Goal: Task Accomplishment & Management: Use online tool/utility

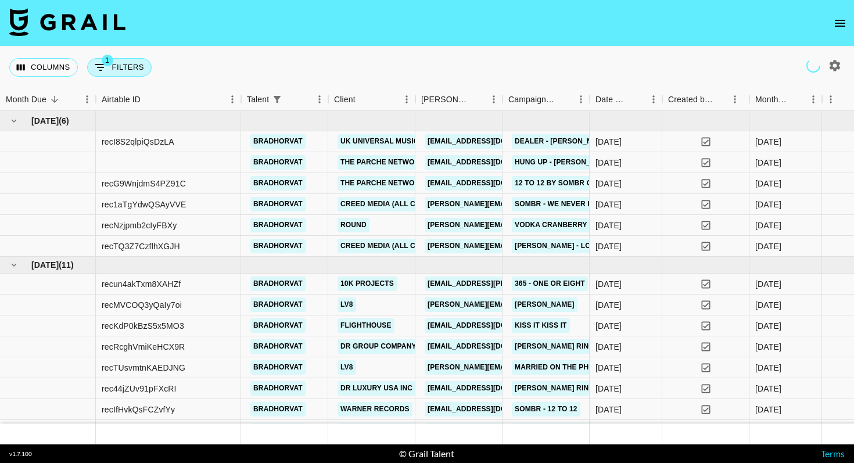
click at [114, 66] on button "1 Filters" at bounding box center [119, 67] width 65 height 19
select select "talentName"
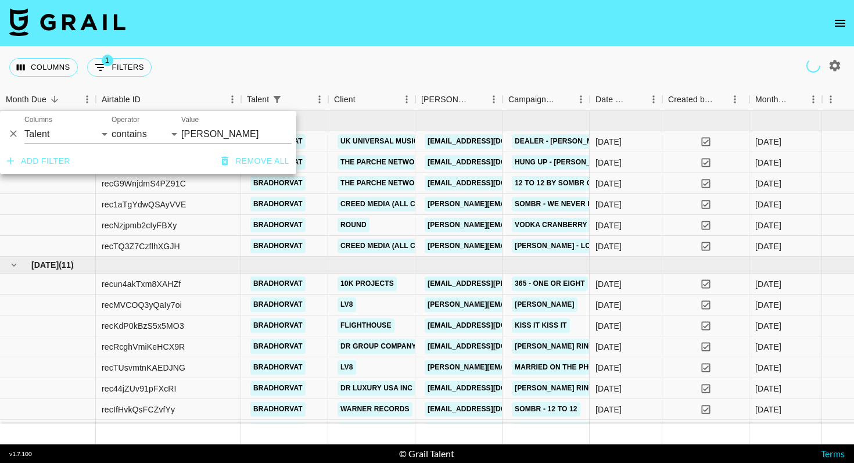
click at [228, 65] on div "Columns 1 Filters + Booking" at bounding box center [427, 67] width 854 height 42
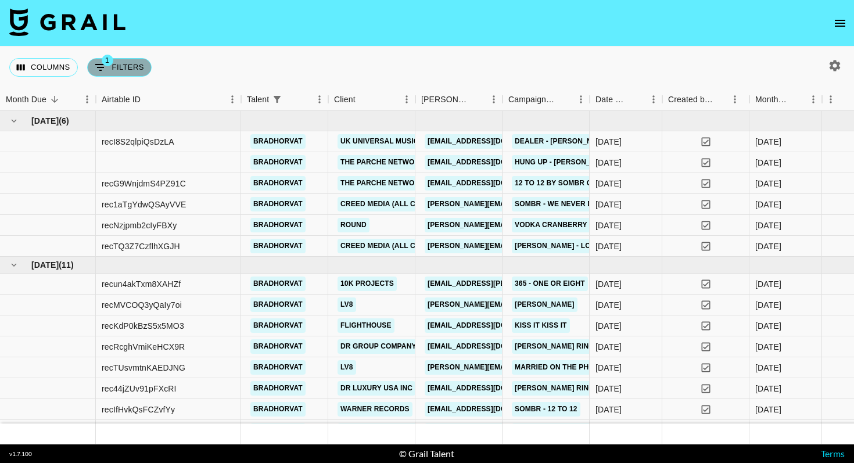
click at [125, 69] on button "1 Filters" at bounding box center [119, 67] width 65 height 19
select select "talentName"
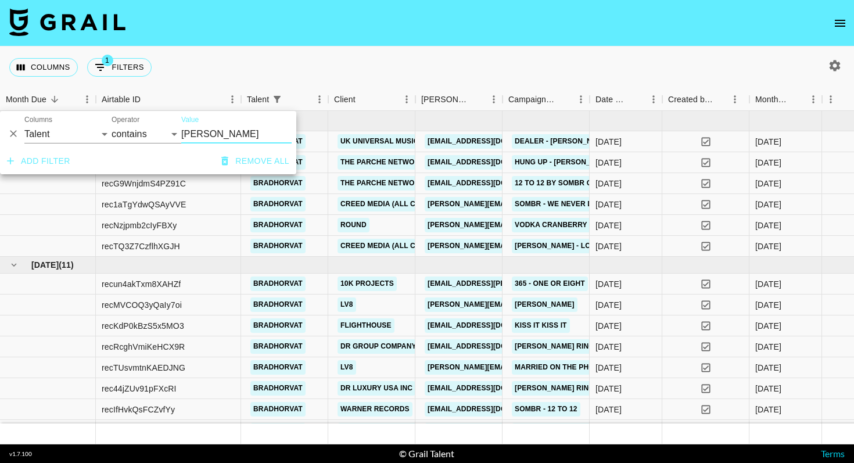
click at [232, 159] on button "Remove all" at bounding box center [255, 162] width 77 height 22
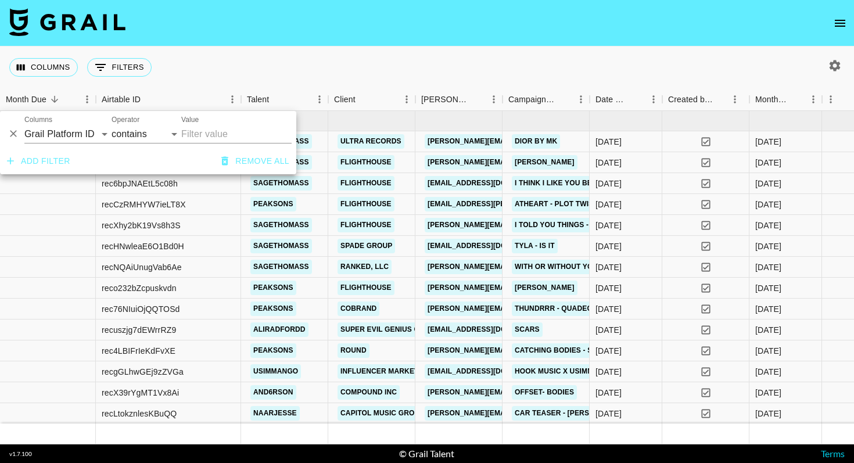
click at [261, 78] on div "Columns 0 Filters + Booking" at bounding box center [427, 67] width 854 height 42
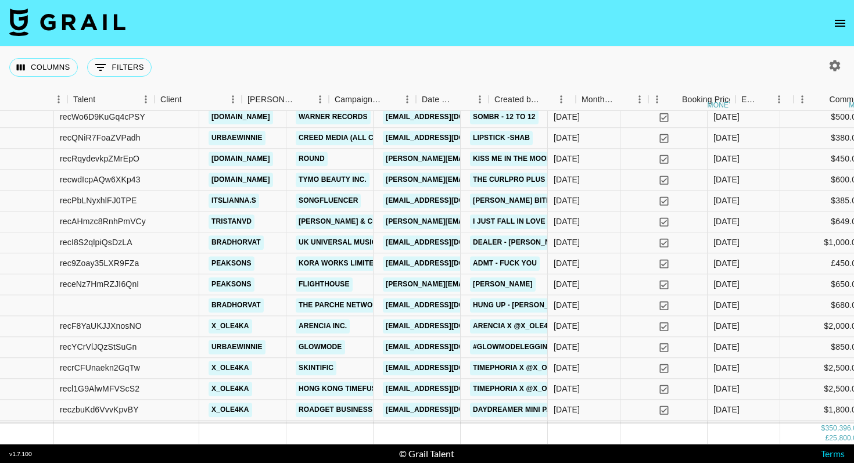
scroll to position [757, 0]
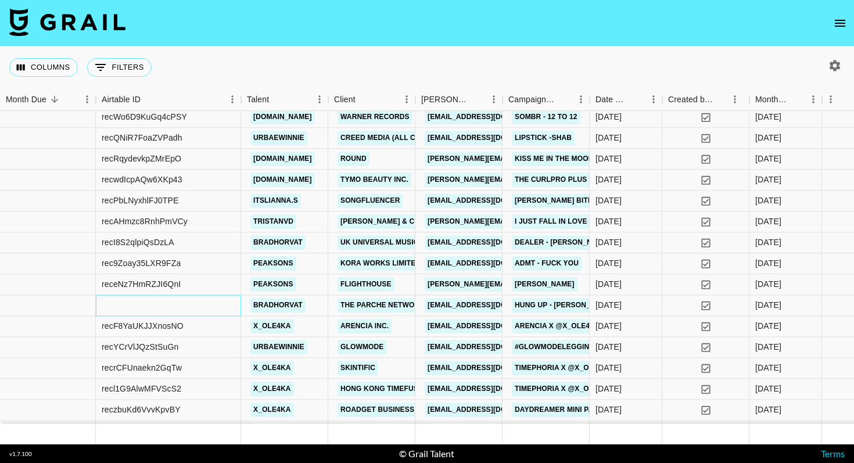
click at [135, 309] on div at bounding box center [168, 305] width 145 height 21
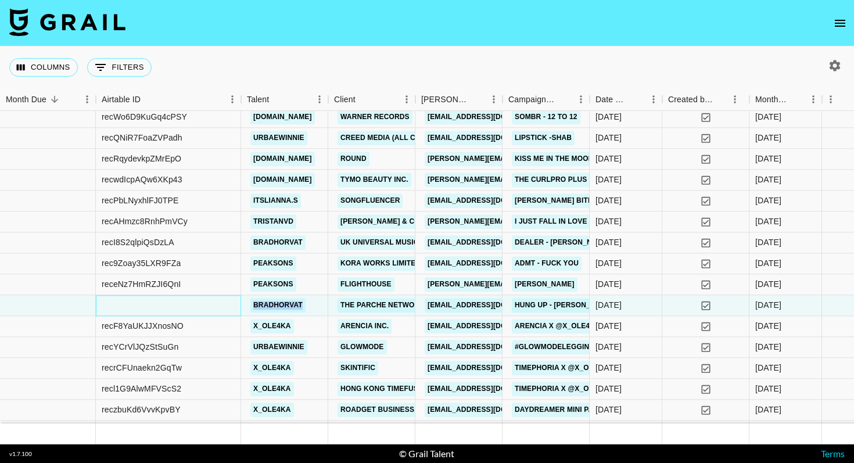
click at [135, 309] on div at bounding box center [168, 305] width 145 height 21
click at [194, 317] on div "recF8YaUKJJXnosNO" at bounding box center [168, 326] width 145 height 21
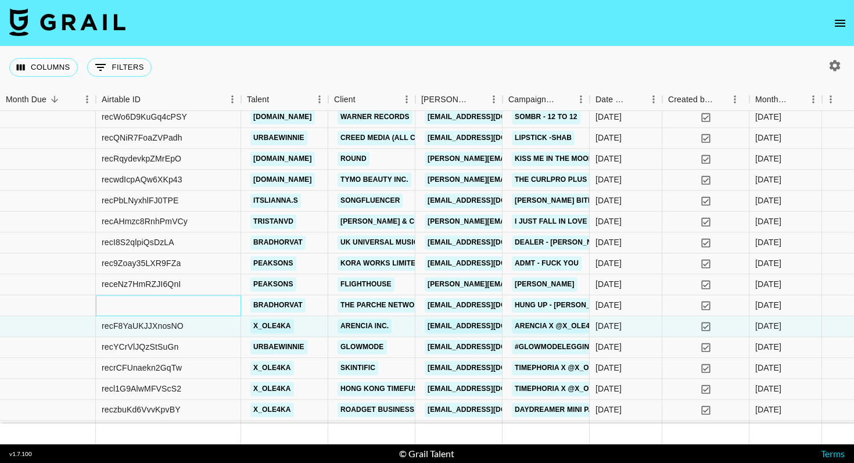
click at [212, 306] on div at bounding box center [168, 305] width 145 height 21
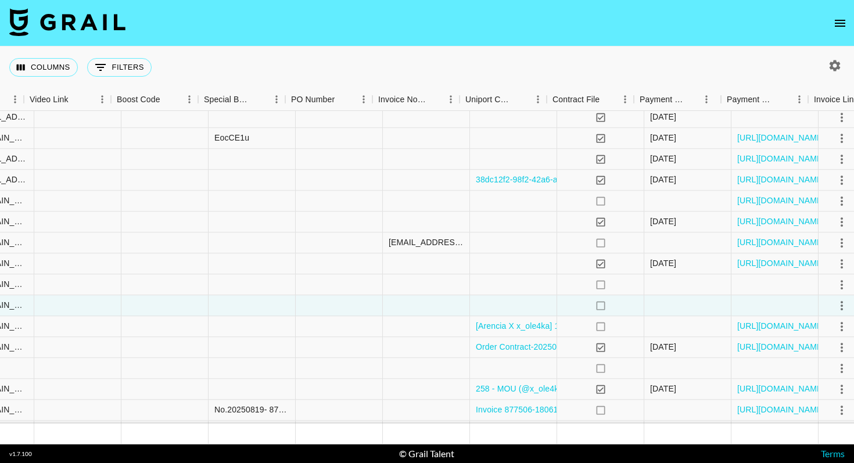
scroll to position [757, 1206]
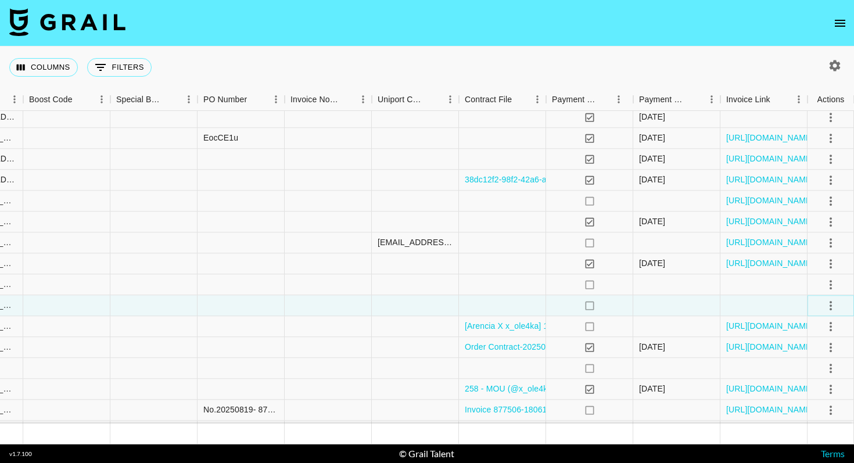
click at [828, 303] on icon "select merge strategy" at bounding box center [831, 306] width 14 height 14
click at [800, 408] on div "Approve" at bounding box center [805, 414] width 35 height 14
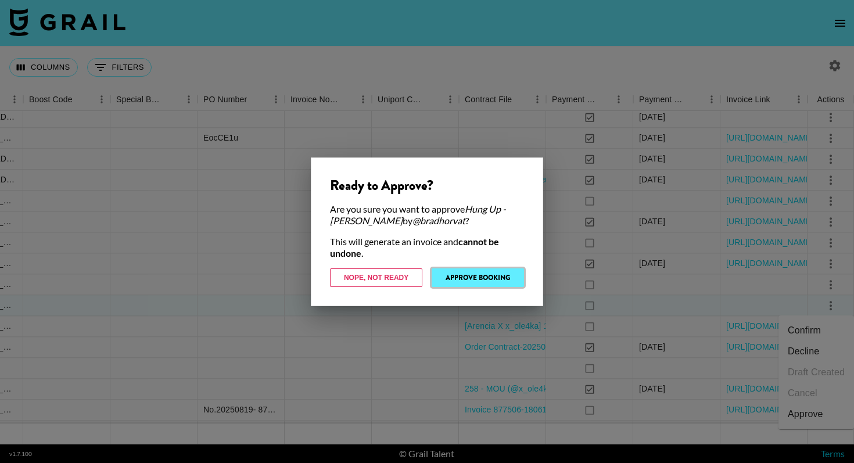
click at [467, 278] on button "Approve Booking" at bounding box center [478, 278] width 92 height 19
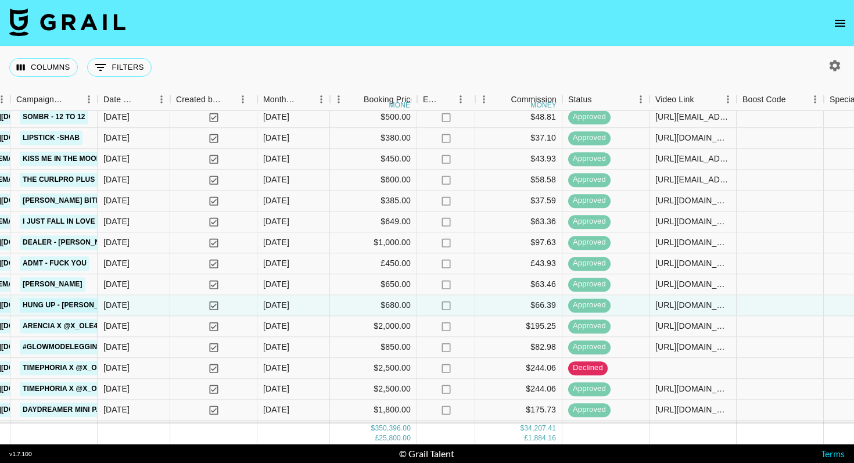
scroll to position [757, 0]
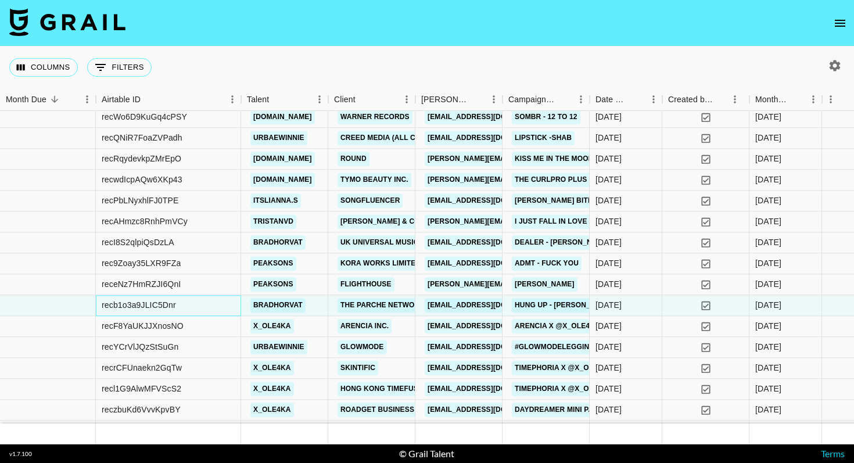
click at [159, 305] on div "recb1o3a9JLIC5Dnr" at bounding box center [139, 306] width 74 height 12
copy div "recb1o3a9JLIC5Dnr"
